Goal: Check status: Check status

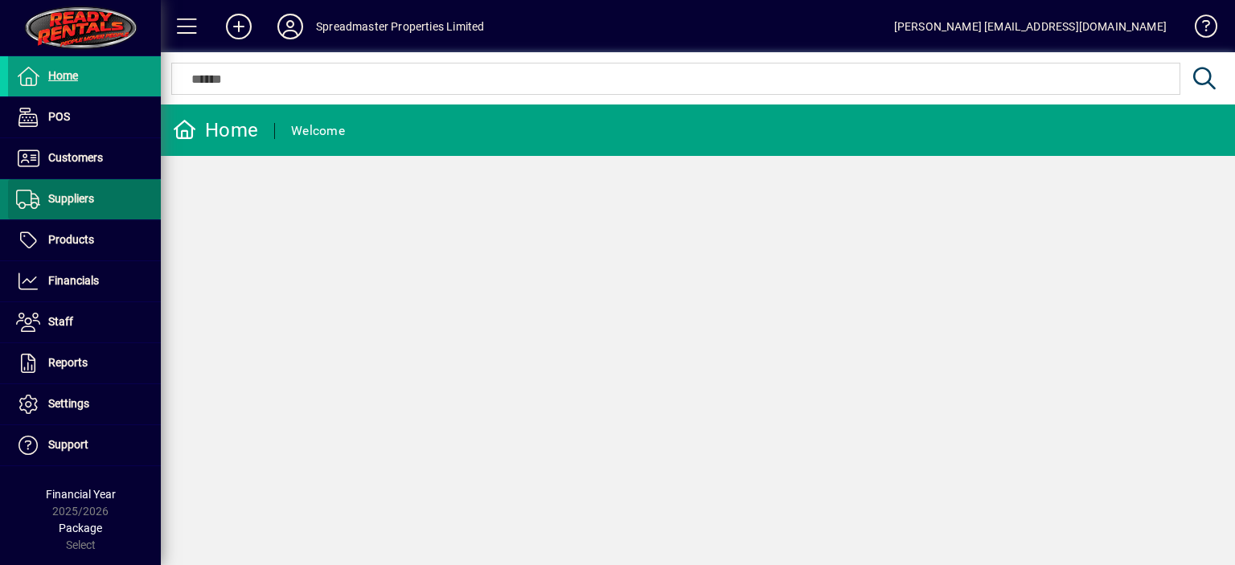
click at [76, 199] on span "Suppliers" at bounding box center [71, 198] width 46 height 13
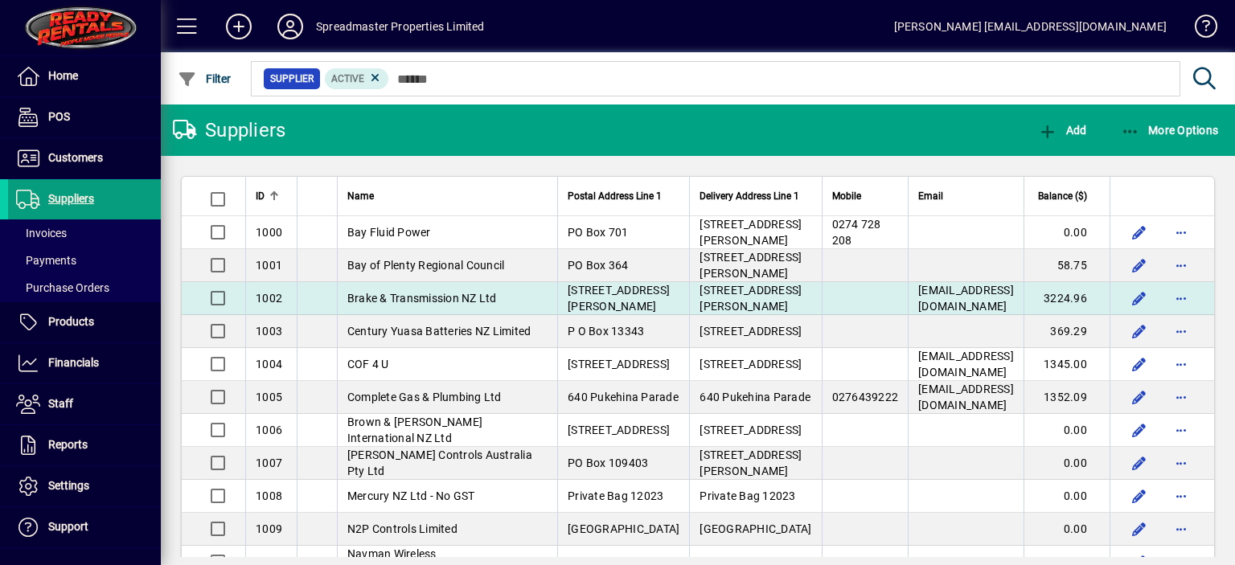
click at [422, 305] on span "Brake & Transmission NZ Ltd" at bounding box center [422, 298] width 150 height 13
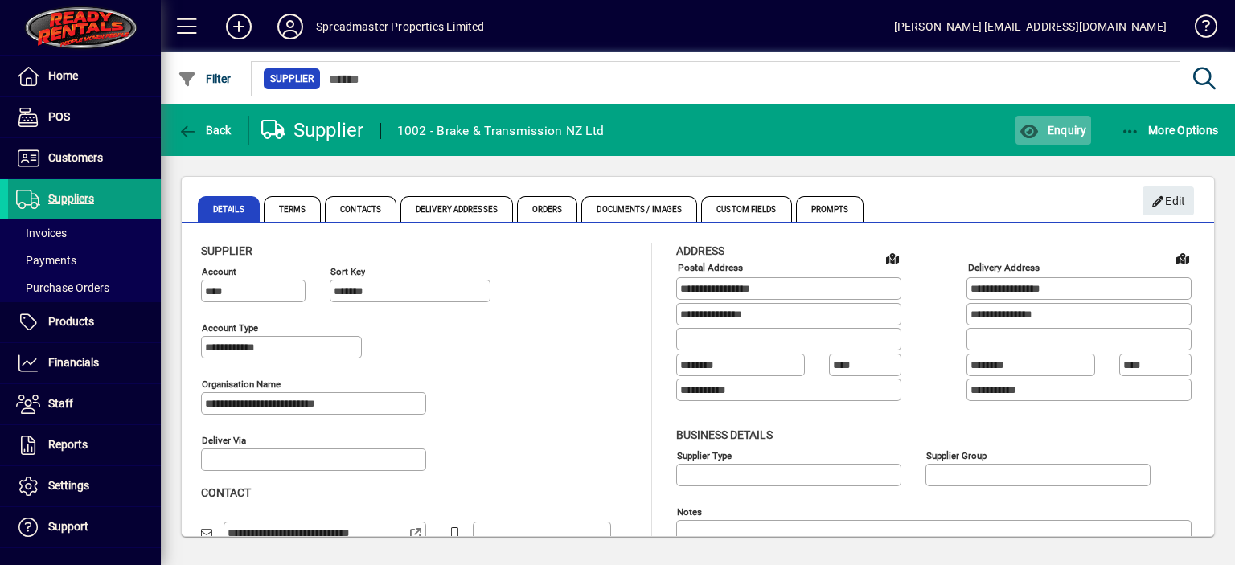
click at [1060, 126] on span "Enquiry" at bounding box center [1053, 130] width 67 height 13
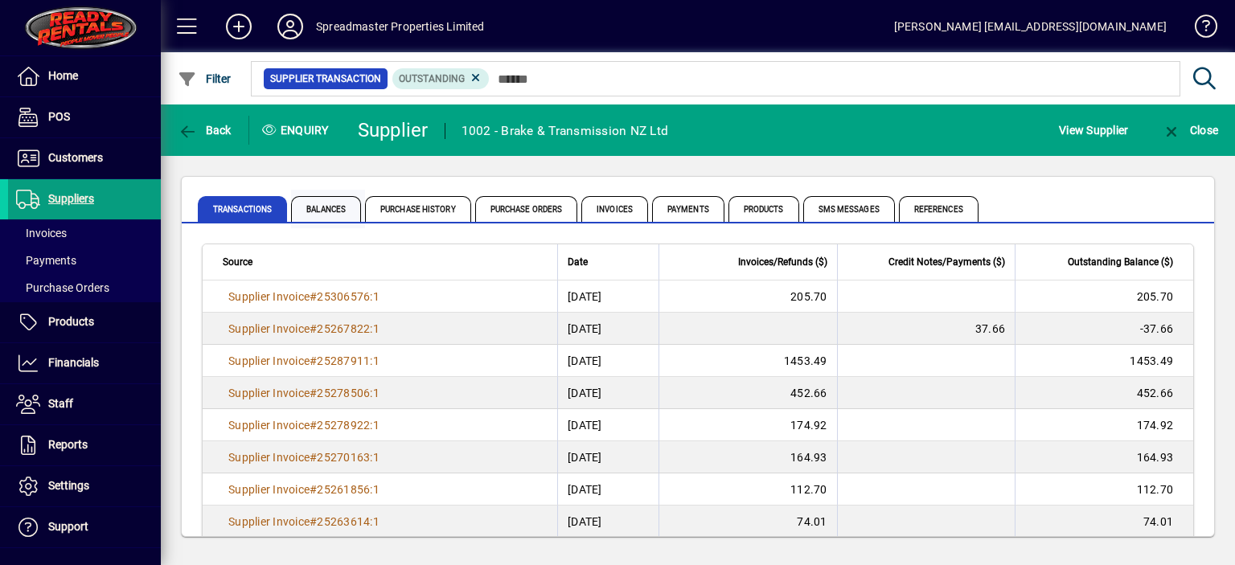
click at [337, 211] on span "Balances" at bounding box center [326, 209] width 70 height 26
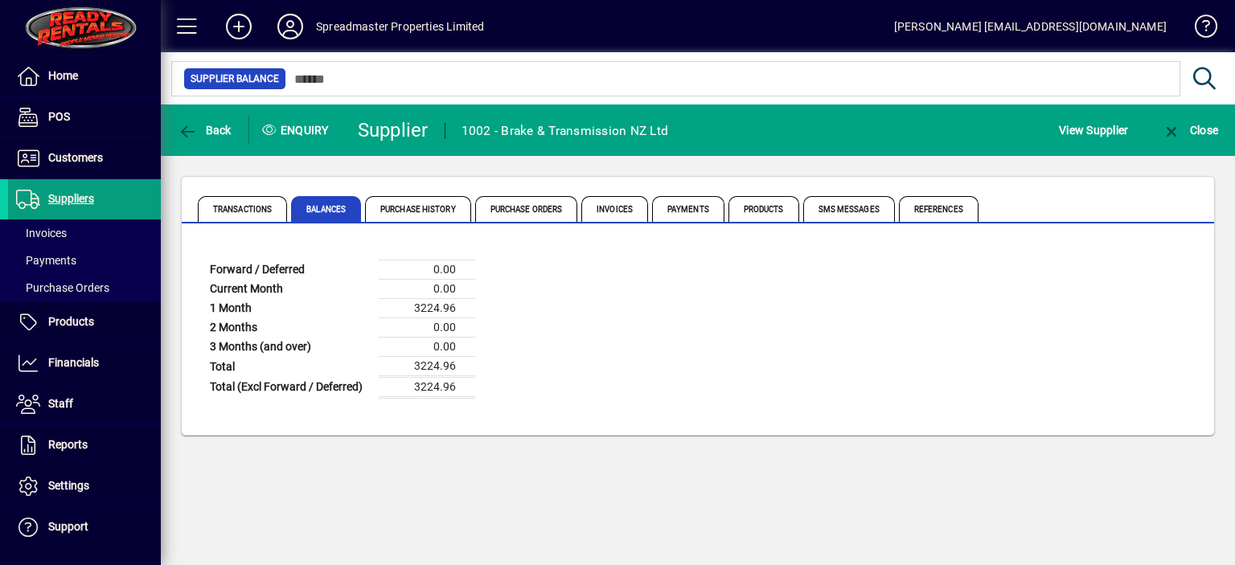
click at [296, 31] on icon at bounding box center [290, 27] width 32 height 26
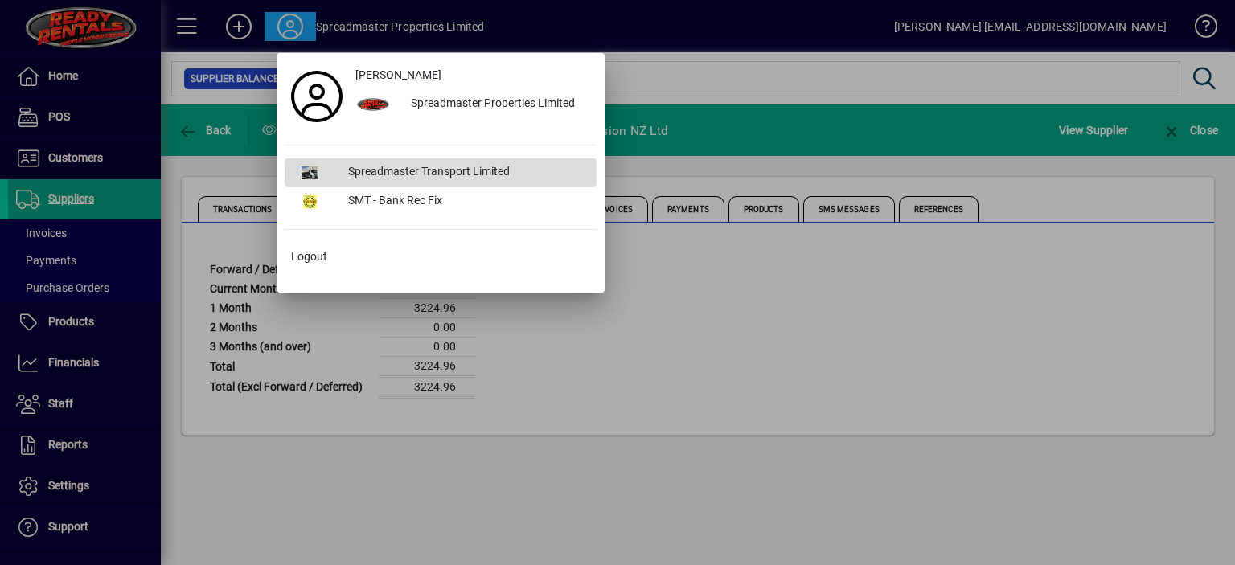
click at [445, 174] on div "Spreadmaster Transport Limited" at bounding box center [465, 172] width 261 height 29
